Goal: Navigation & Orientation: Find specific page/section

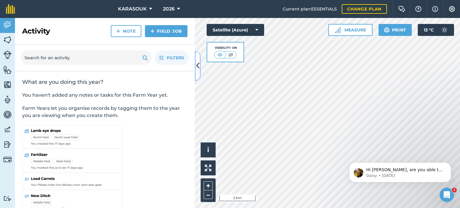
click at [195, 70] on button at bounding box center [198, 66] width 6 height 30
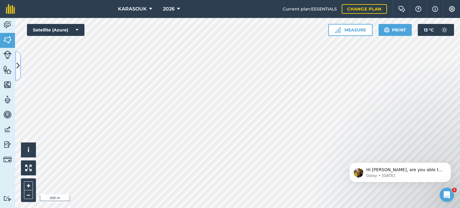
click at [16, 56] on button at bounding box center [18, 66] width 6 height 30
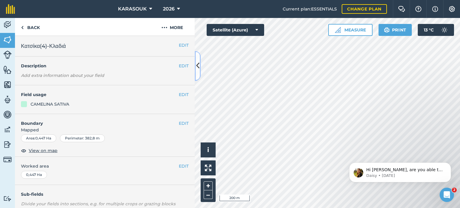
click at [195, 64] on button at bounding box center [198, 66] width 6 height 30
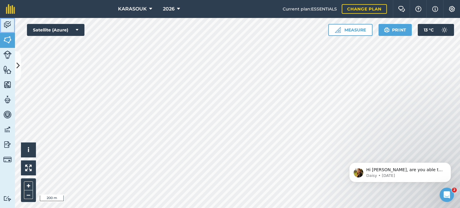
click at [8, 22] on img at bounding box center [7, 24] width 8 height 9
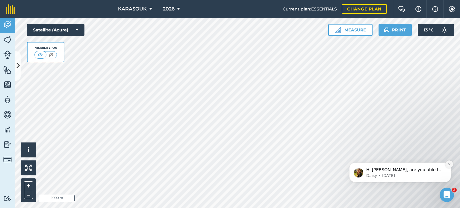
click at [447, 162] on button "Dismiss notification" at bounding box center [449, 164] width 8 height 8
